Goal: Information Seeking & Learning: Learn about a topic

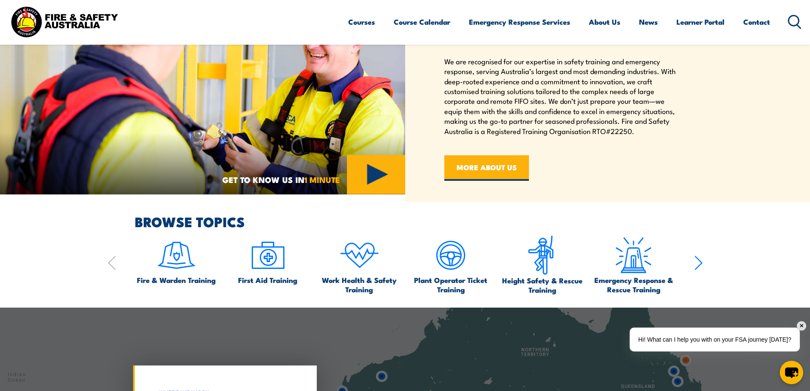
scroll to position [340, 0]
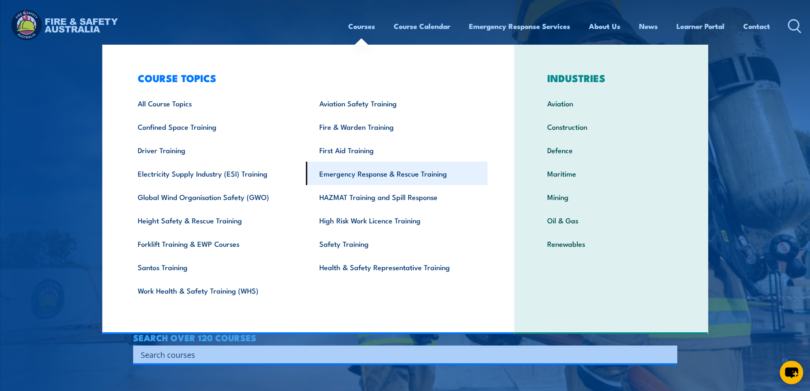
click at [380, 173] on link "Emergency Response & Rescue Training" at bounding box center [396, 173] width 181 height 23
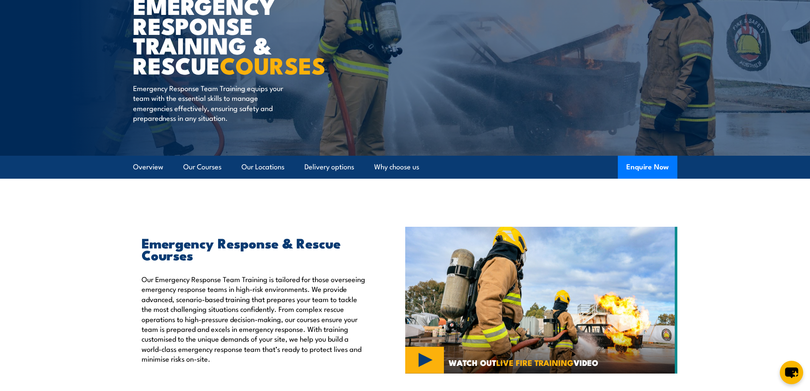
scroll to position [85, 0]
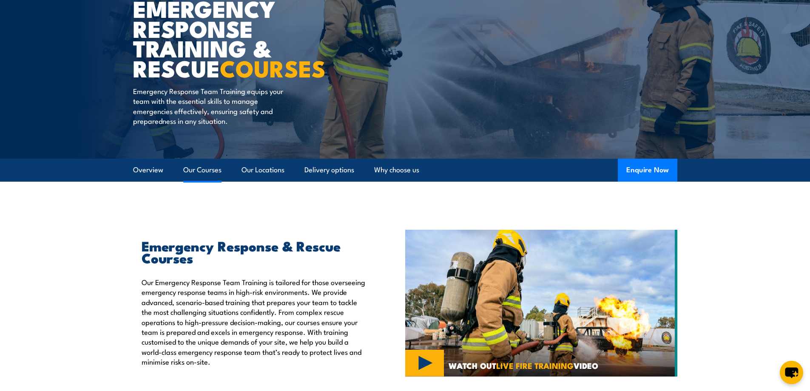
click at [207, 171] on link "Our Courses" at bounding box center [202, 170] width 38 height 23
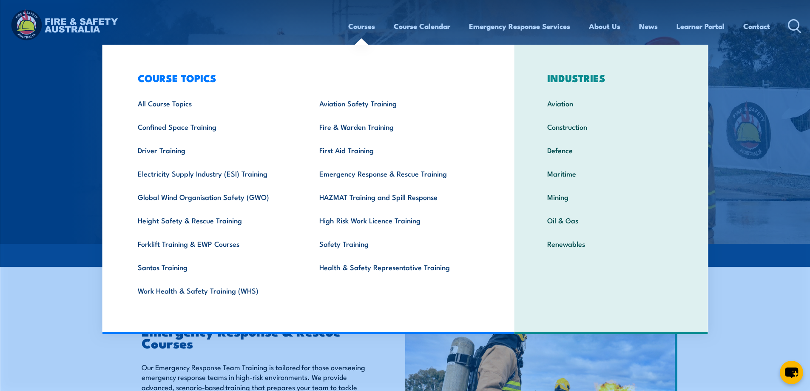
click at [352, 28] on link "Courses" at bounding box center [361, 26] width 27 height 23
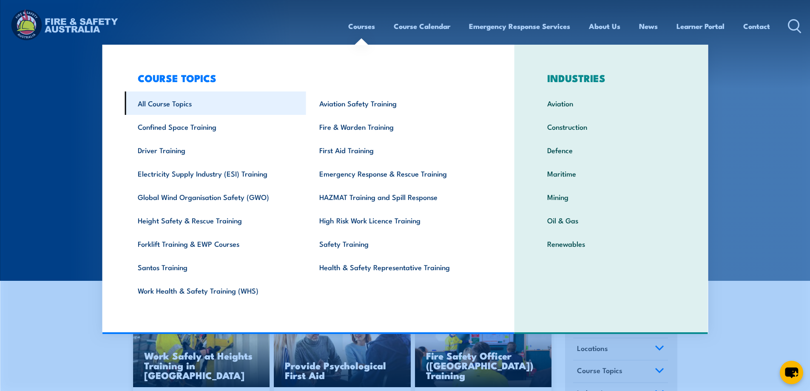
click at [160, 108] on link "All Course Topics" at bounding box center [215, 102] width 181 height 23
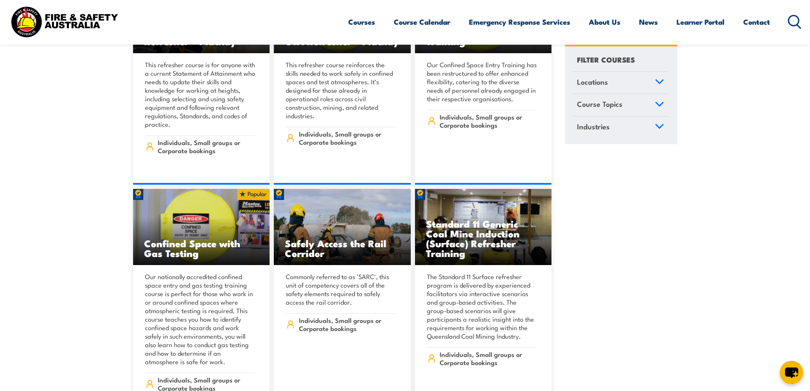
scroll to position [1488, 0]
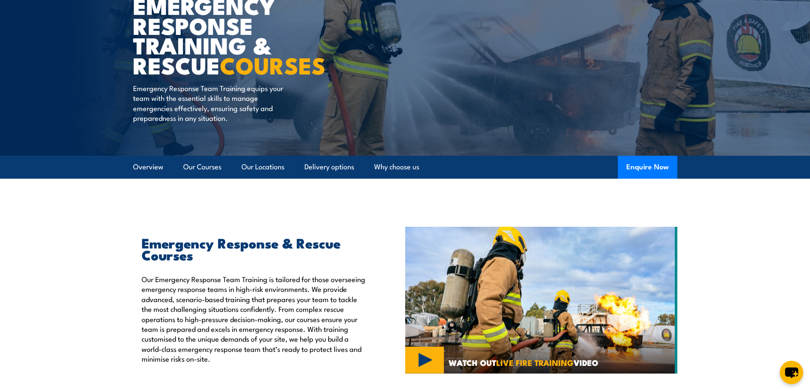
scroll to position [88, 0]
